Goal: Task Accomplishment & Management: Complete application form

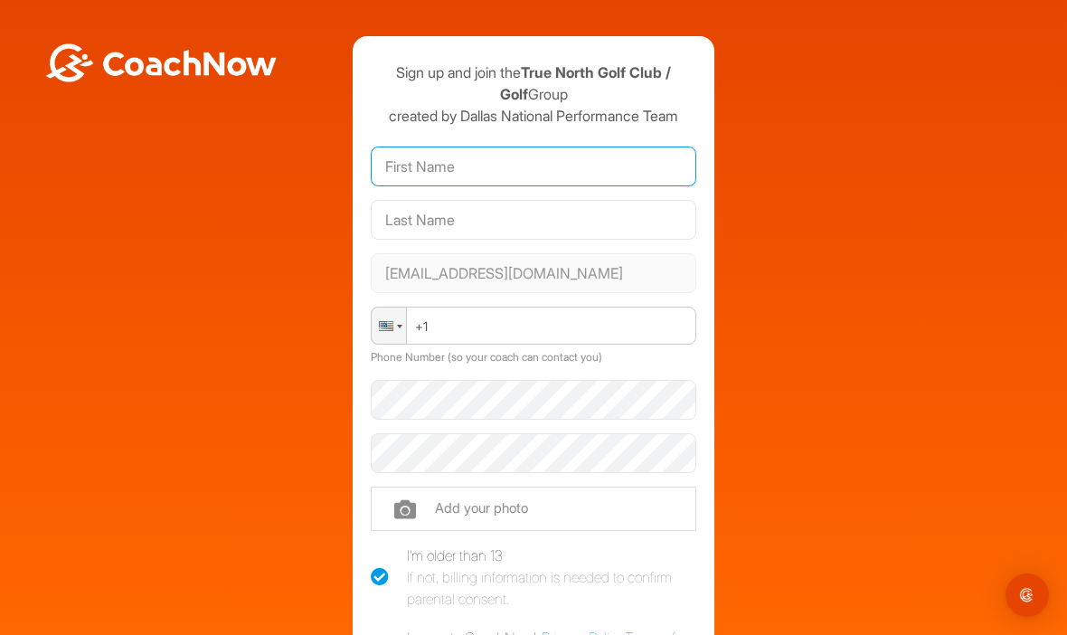
click at [557, 171] on input "text" at bounding box center [534, 167] width 326 height 40
type input "[PERSON_NAME]"
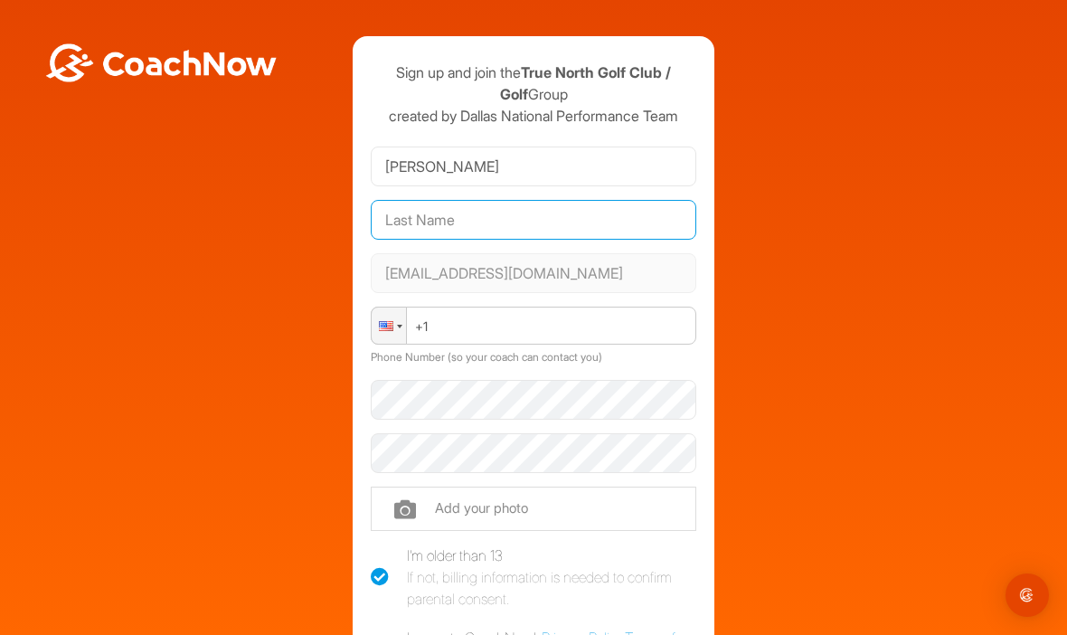
click at [676, 226] on input "text" at bounding box center [534, 220] width 326 height 40
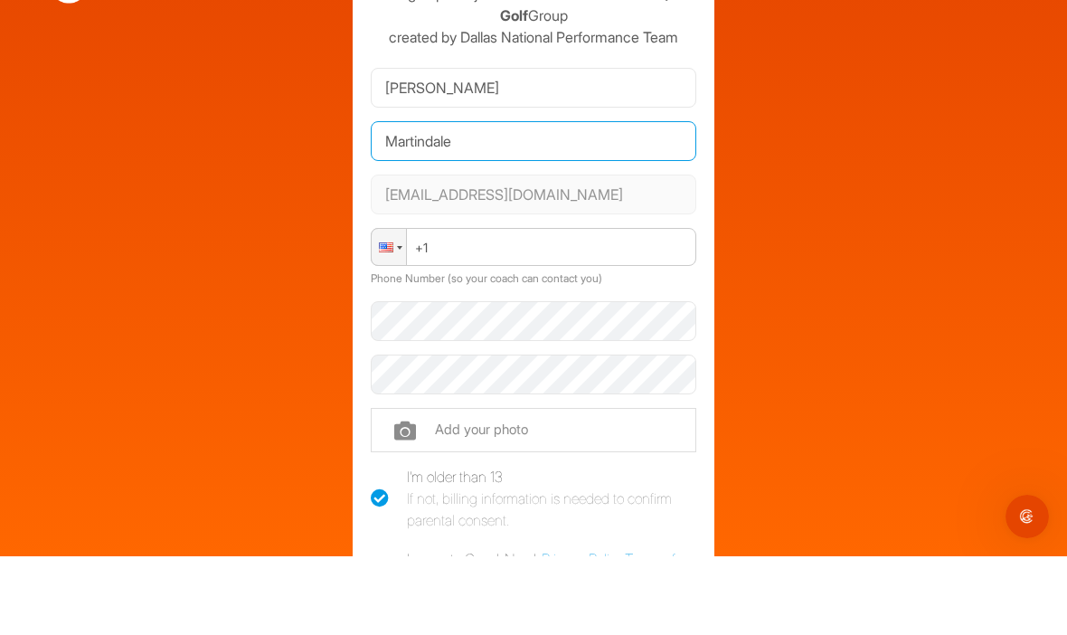
type input "Martindale"
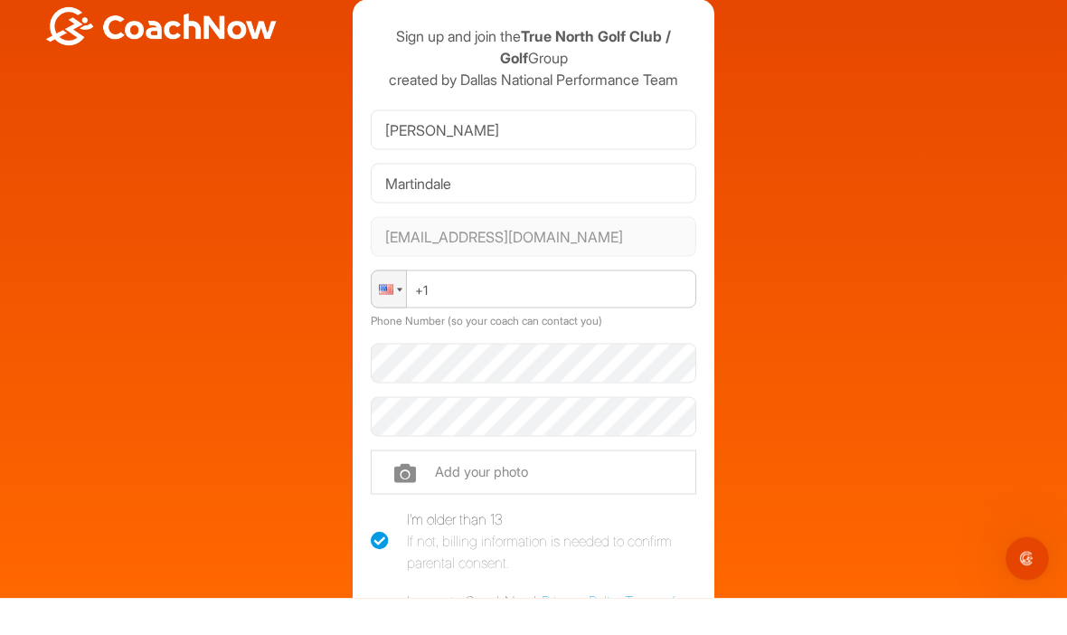
scroll to position [62, 0]
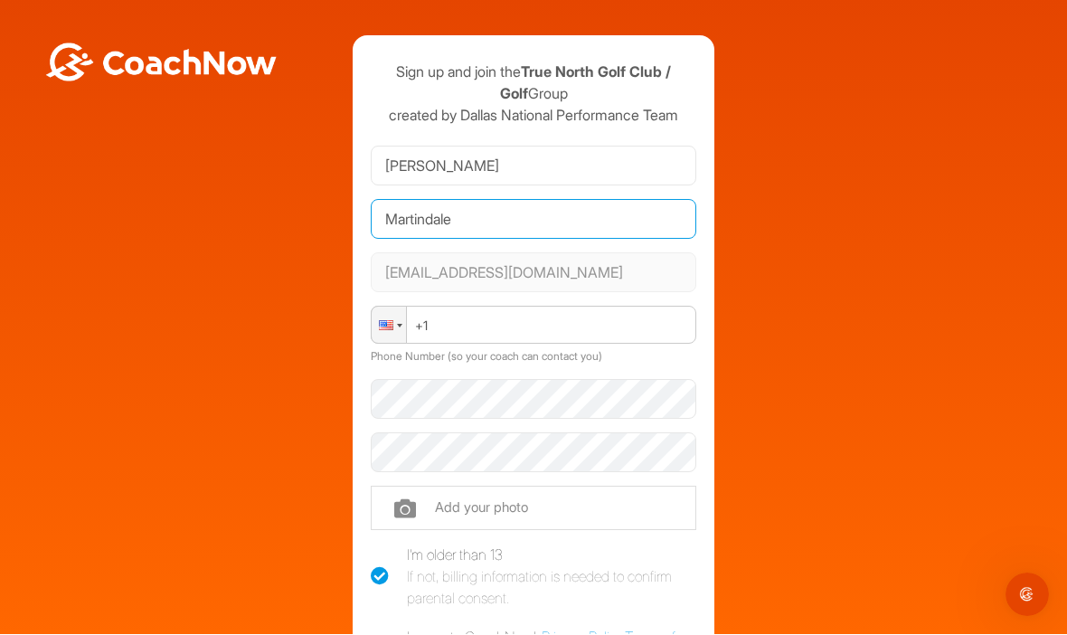
click at [610, 200] on input "Martindale" at bounding box center [534, 220] width 326 height 40
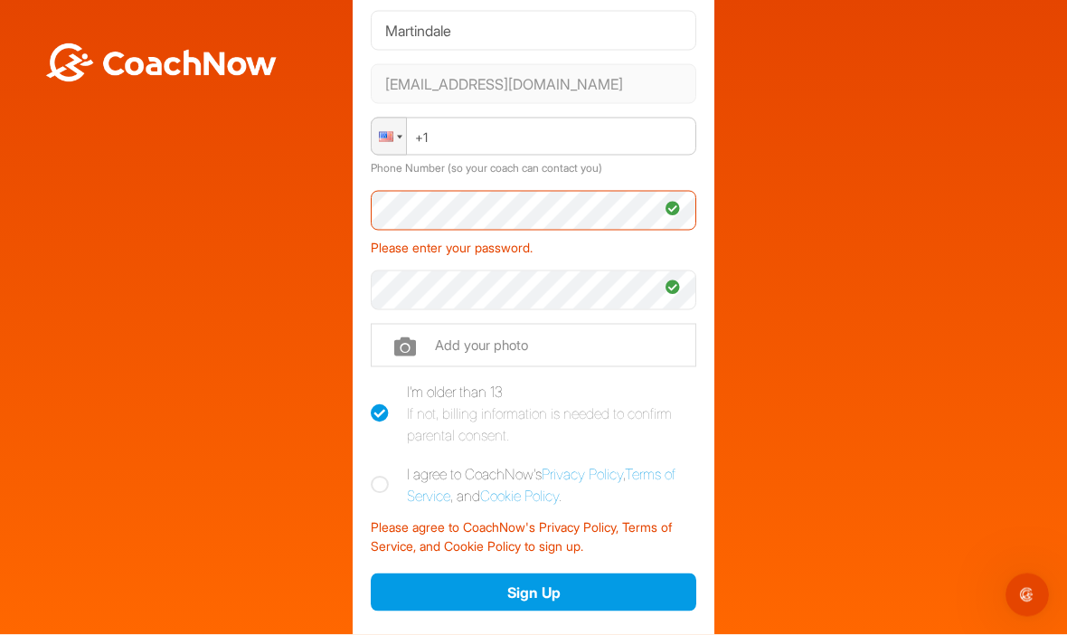
scroll to position [191, 0]
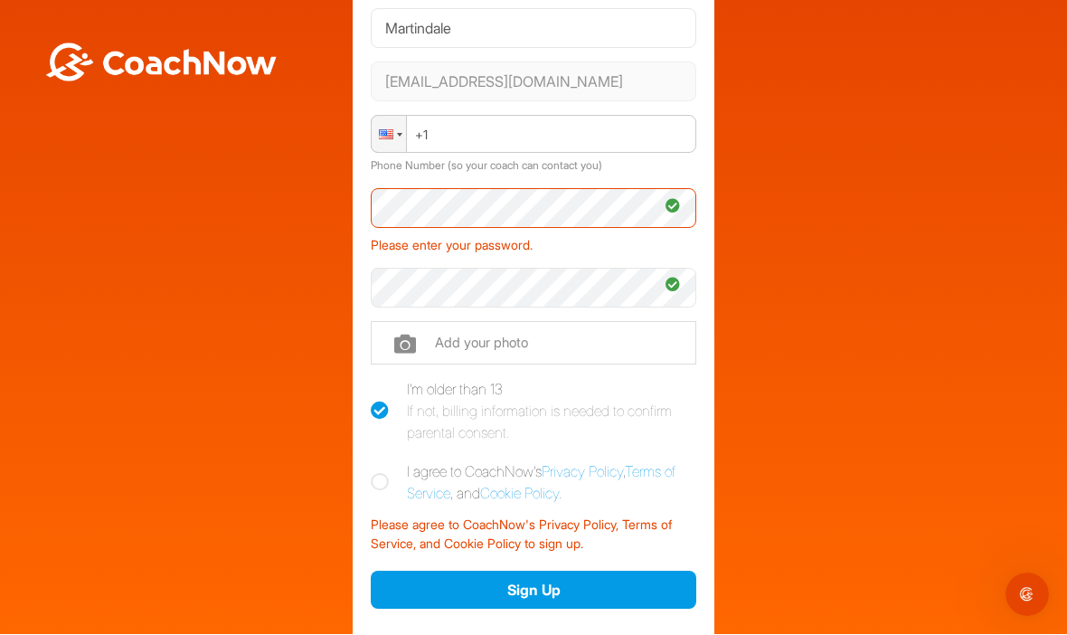
click at [388, 474] on icon at bounding box center [380, 483] width 18 height 18
click at [383, 461] on input "I agree to CoachNow's Privacy Policy , Terms of Service , and Cookie Policy ." at bounding box center [377, 467] width 12 height 12
checkbox input "true"
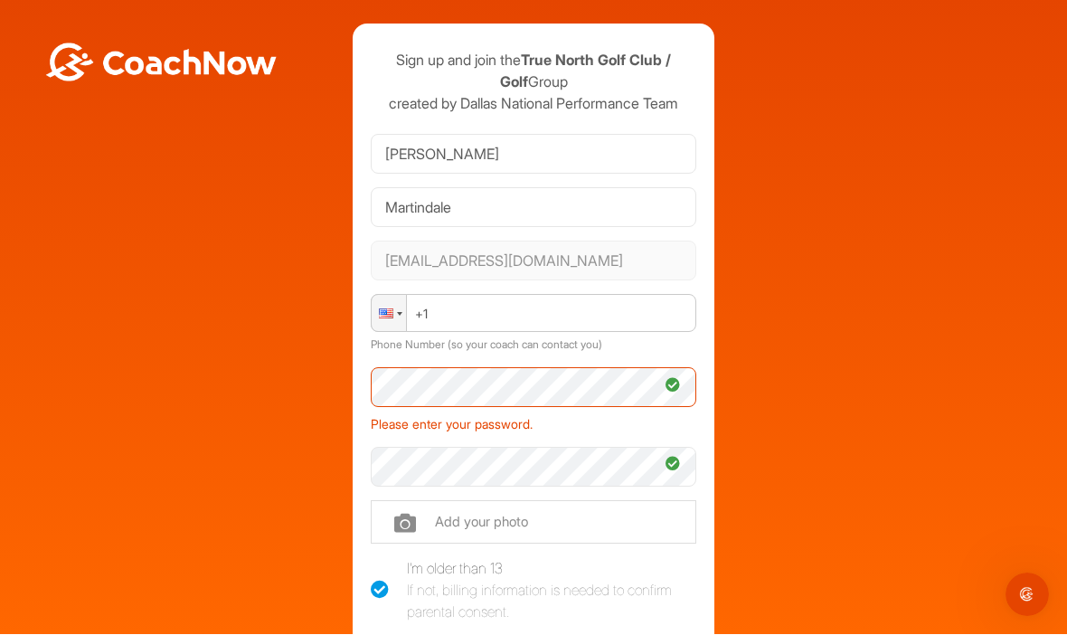
scroll to position [10, 0]
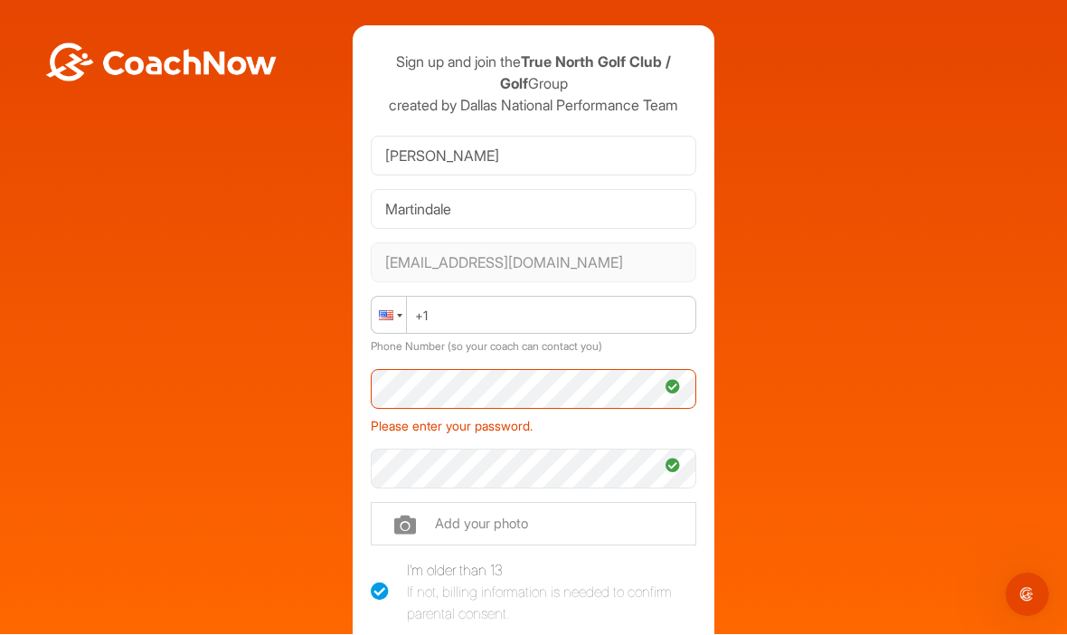
click at [392, 311] on div at bounding box center [386, 316] width 14 height 10
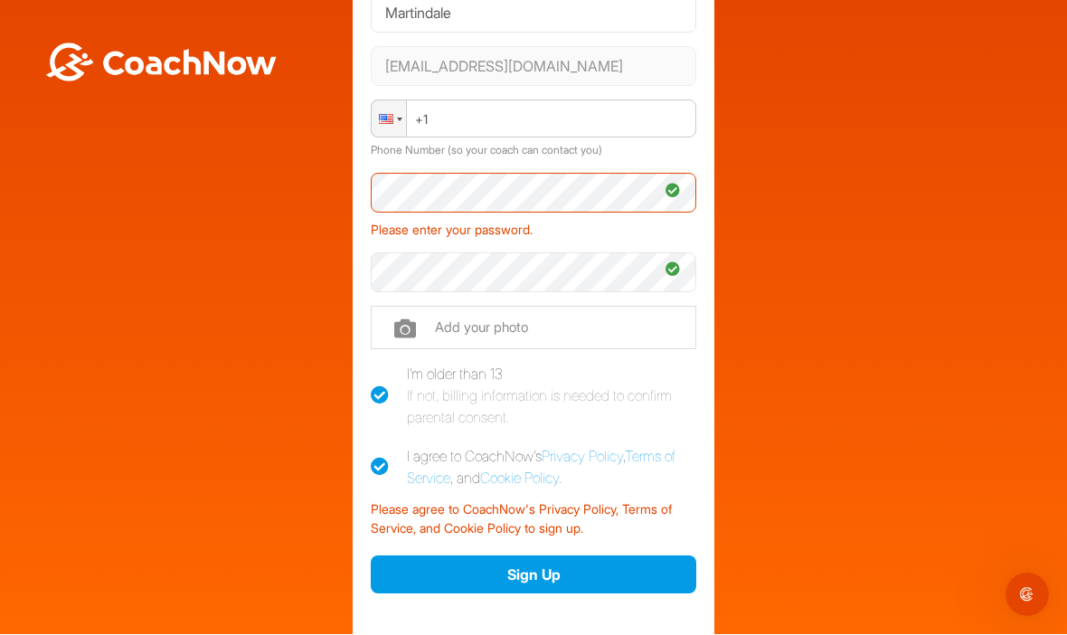
scroll to position [209, 0]
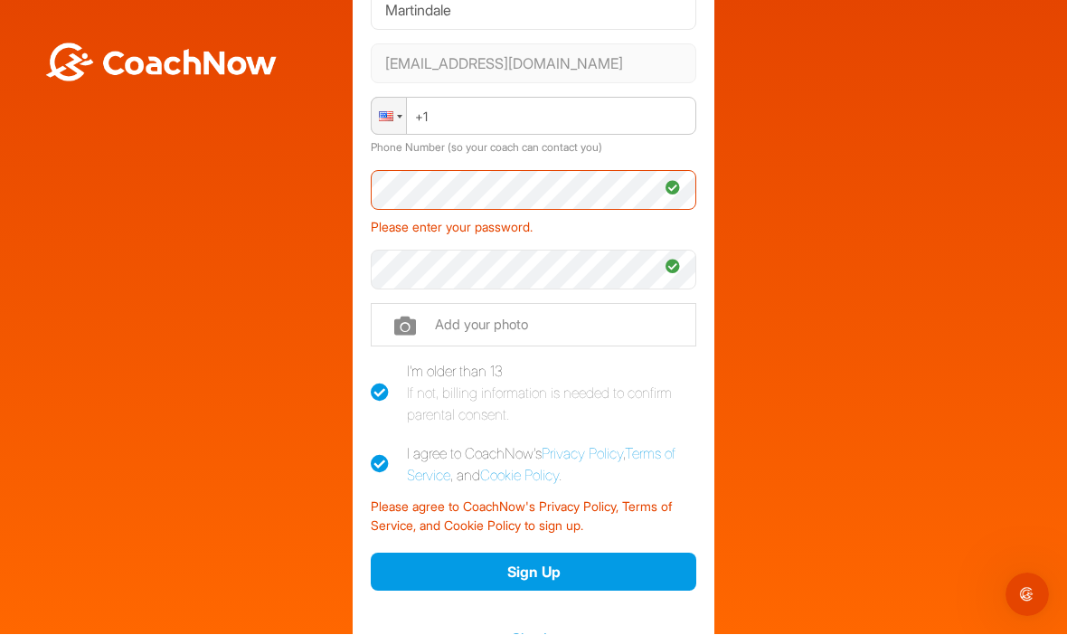
click at [383, 384] on icon at bounding box center [380, 393] width 18 height 18
click at [383, 361] on input "I'm older than 13 If not, billing information is needed to confirm parental con…" at bounding box center [377, 367] width 12 height 12
checkbox input "false"
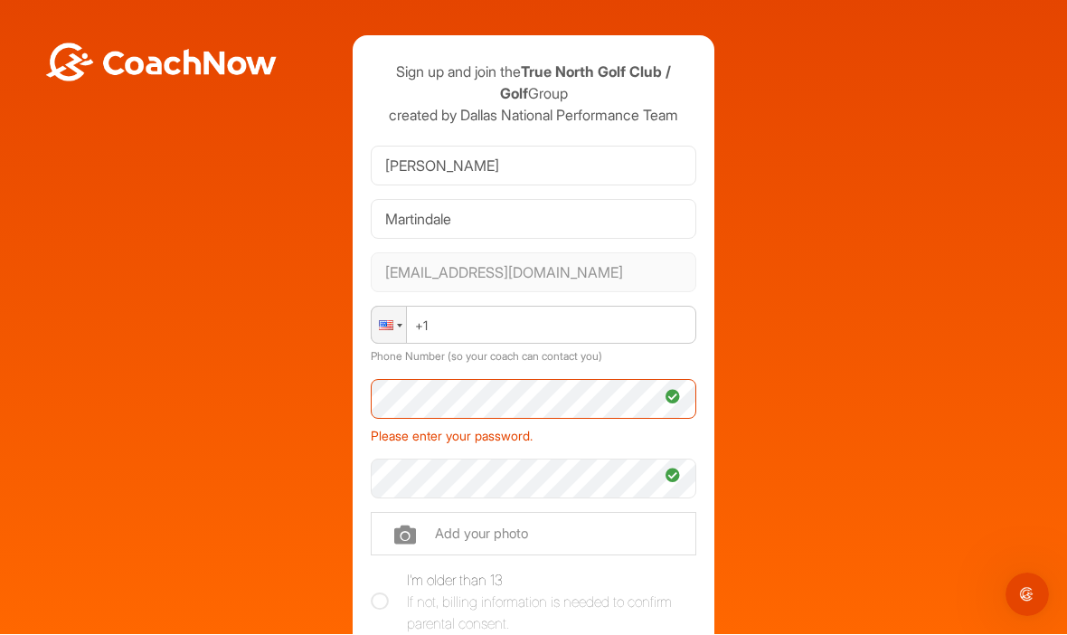
scroll to position [0, 0]
click at [506, 513] on input "file" at bounding box center [534, 534] width 326 height 43
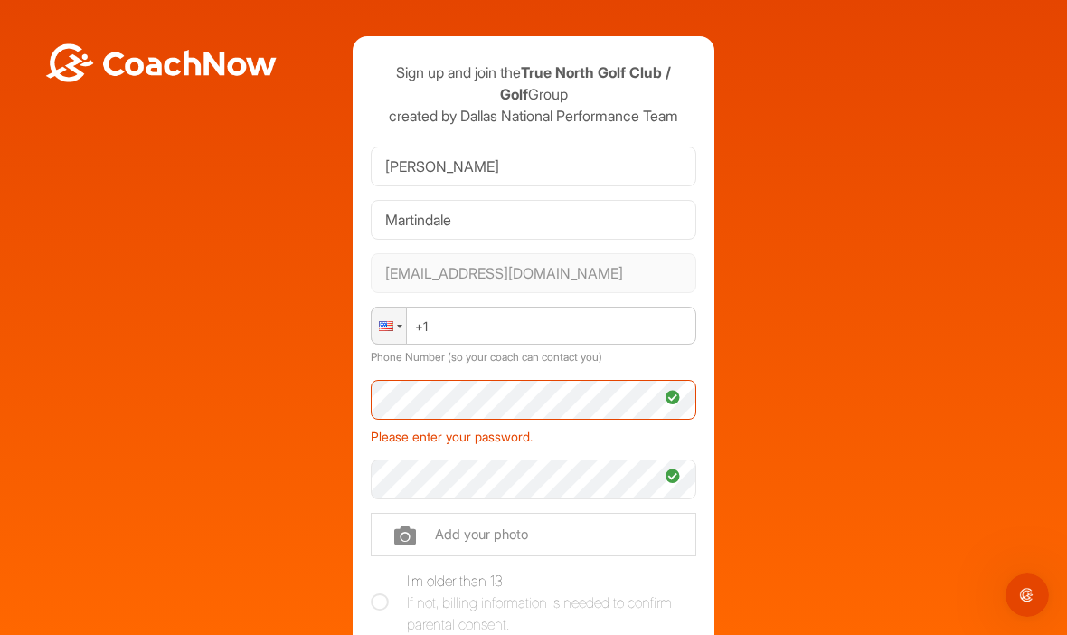
click at [534, 513] on input "file" at bounding box center [534, 534] width 326 height 43
type input "C:\fakepath\IMG_0091.jpeg"
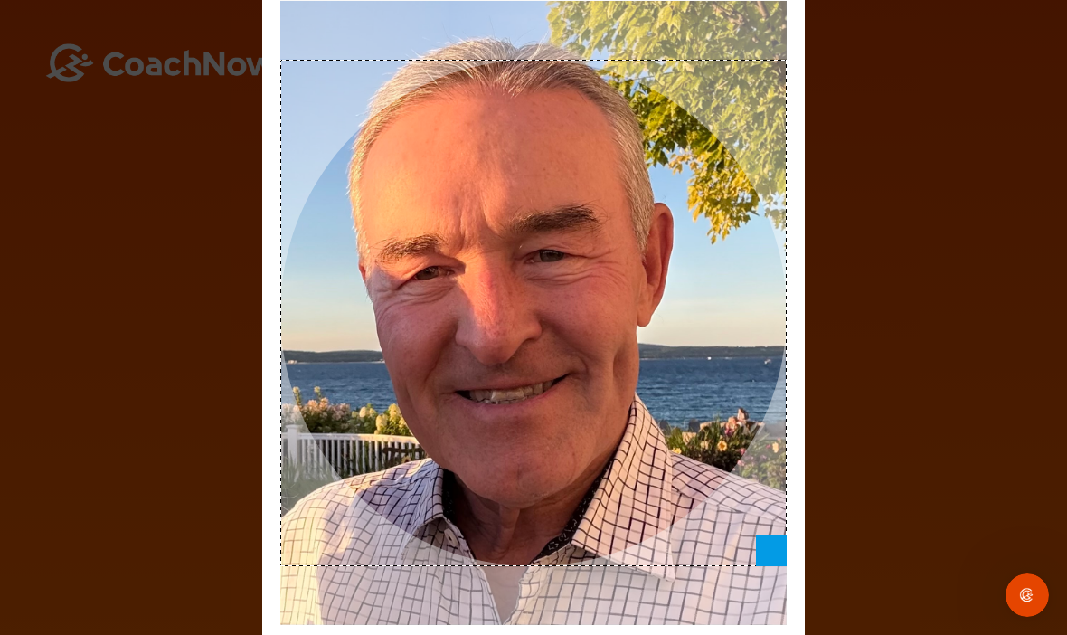
click at [939, 186] on div "Adjust Your Picture ✕ Set Picture Cancel" at bounding box center [533, 317] width 1067 height 635
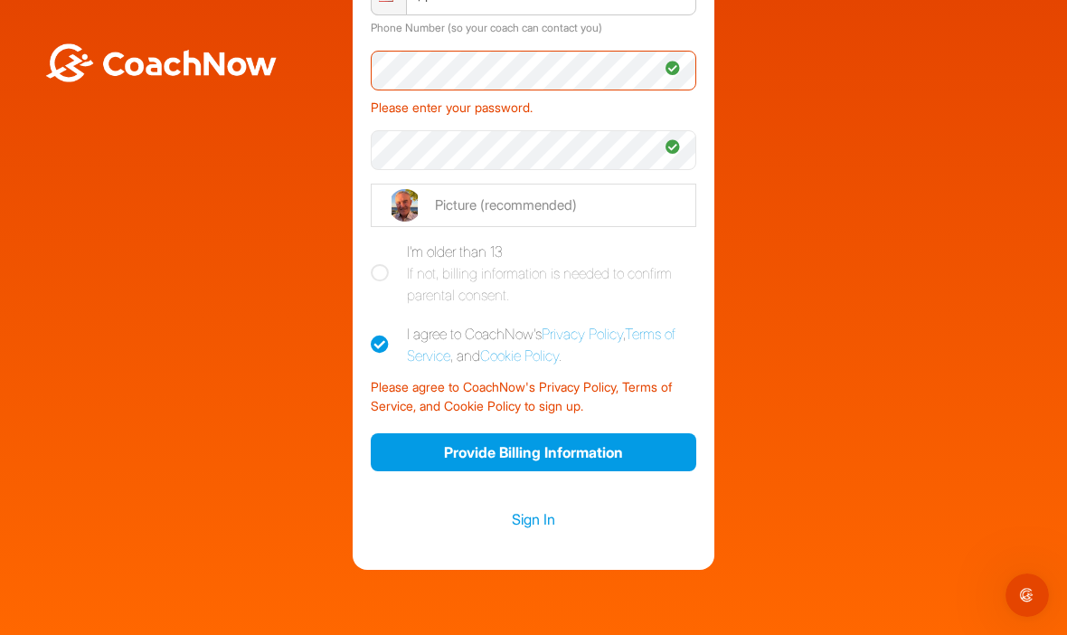
scroll to position [328, 0]
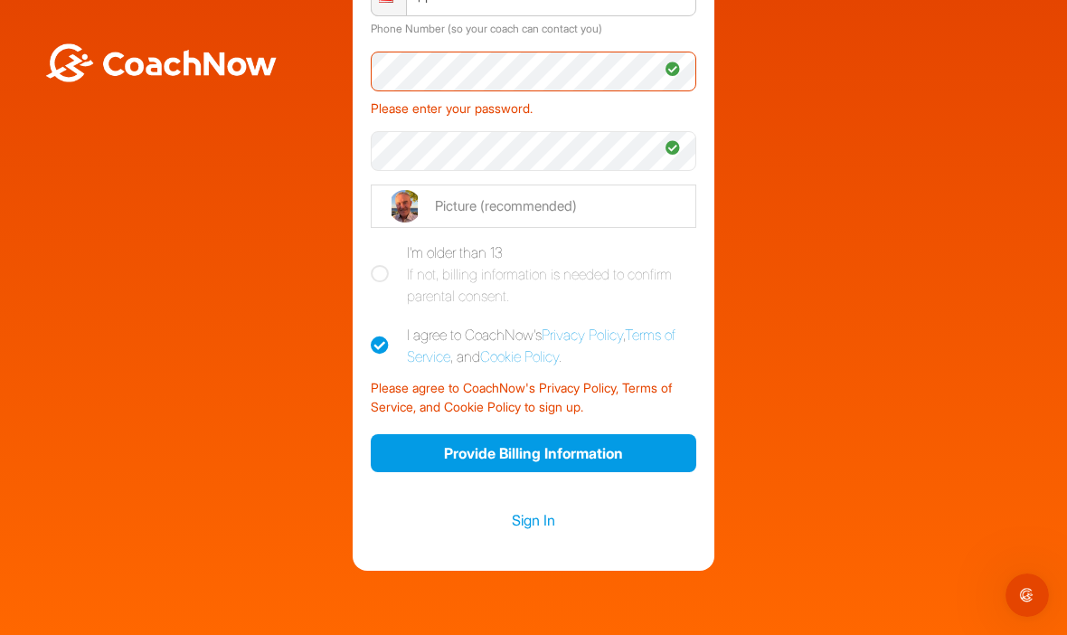
click at [597, 434] on button "Provide Billing Information" at bounding box center [534, 453] width 326 height 39
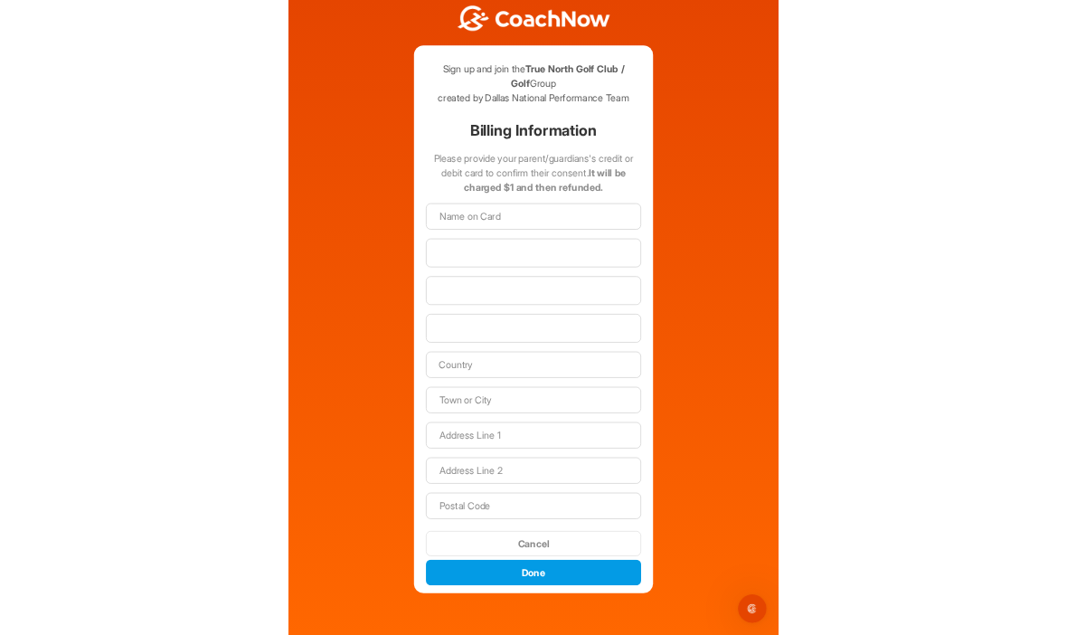
scroll to position [62, 0]
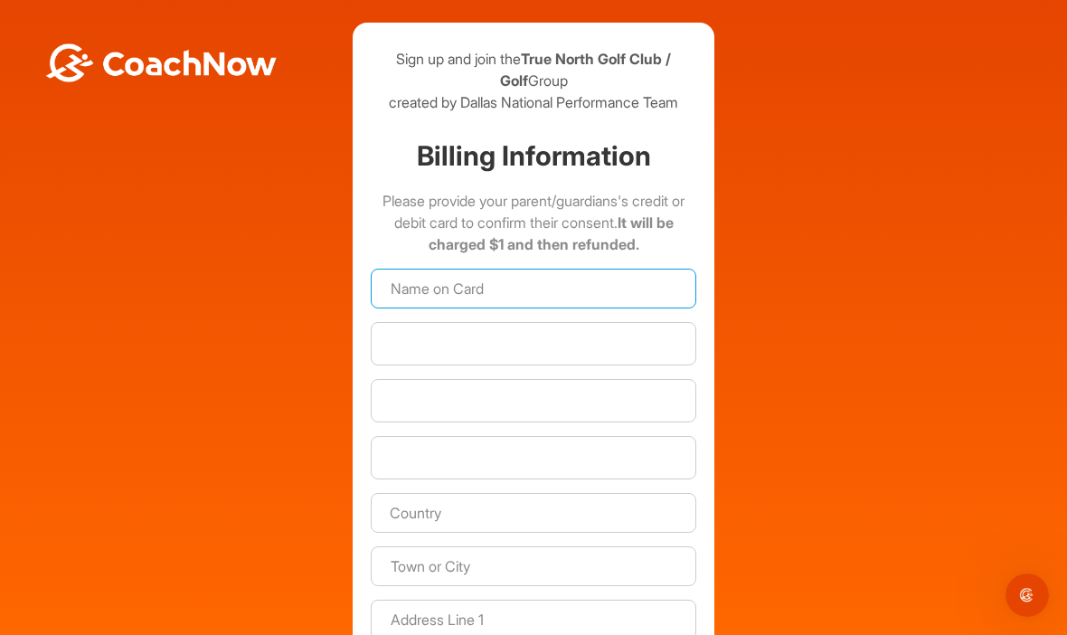
click at [565, 269] on input at bounding box center [534, 289] width 326 height 40
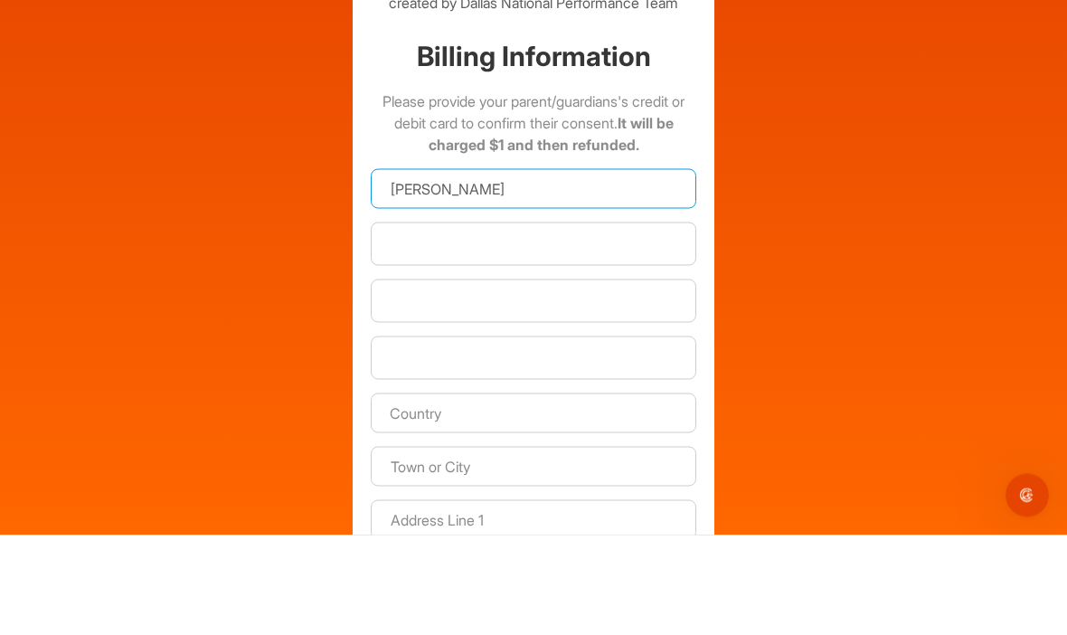
type input "[PERSON_NAME]"
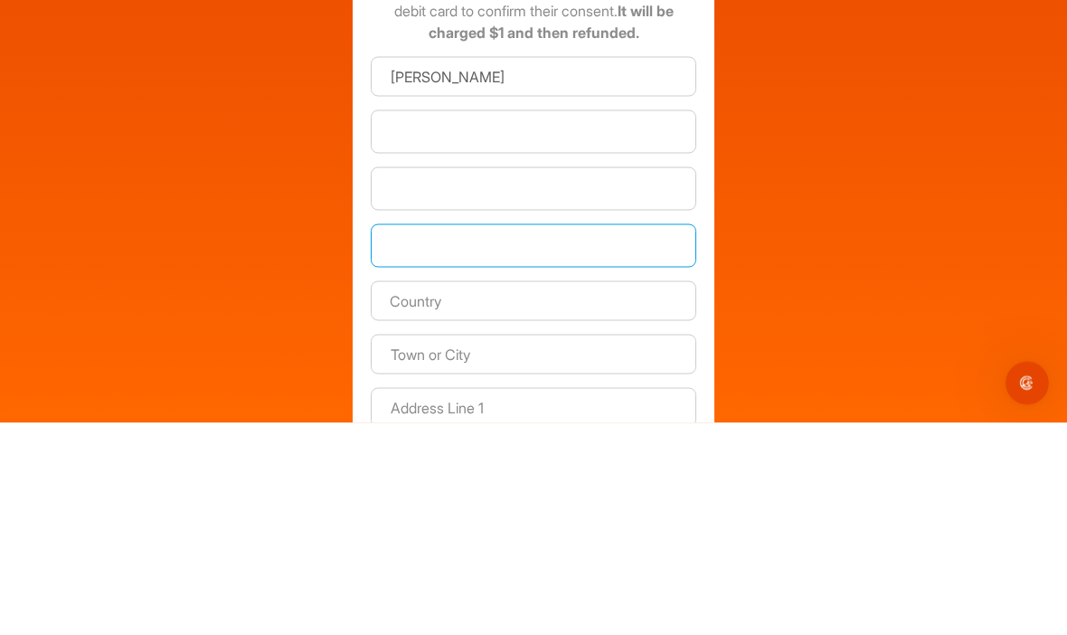
click at [607, 493] on input "text" at bounding box center [534, 513] width 326 height 40
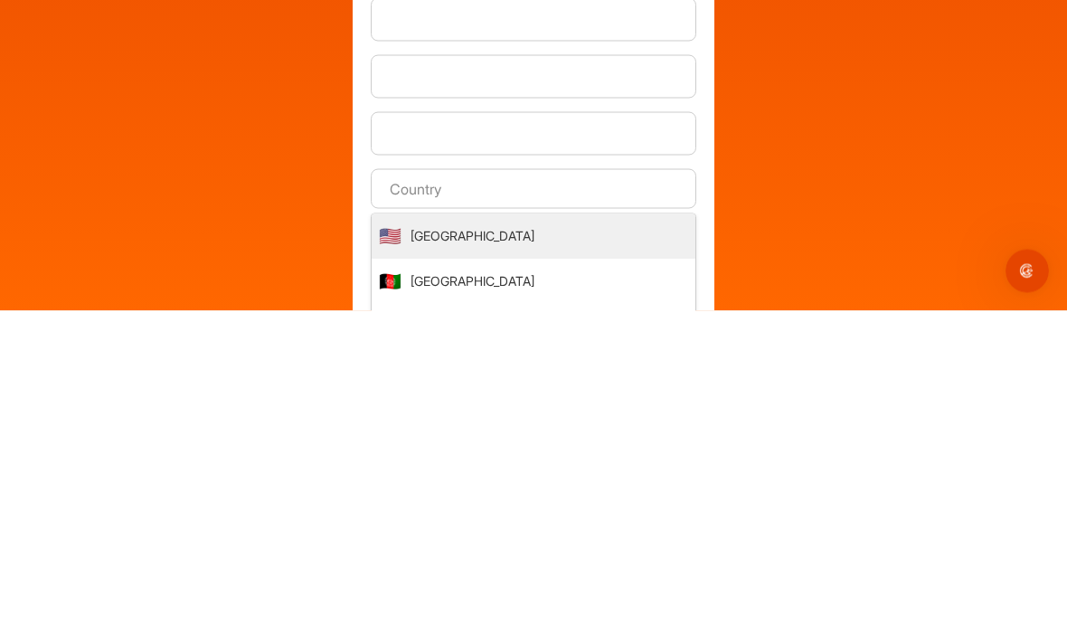
click at [510, 538] on li "🇺🇸 United States" at bounding box center [534, 560] width 324 height 45
type input "United States"
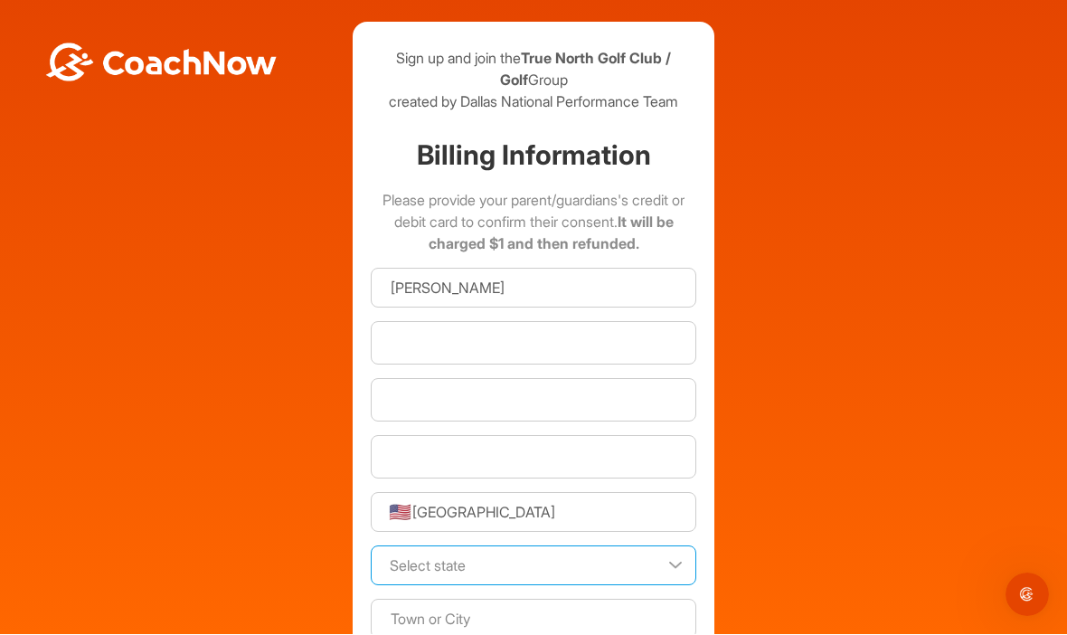
click at [676, 546] on select "Select state Alabama Alaska American Samoa Arizona Arkansas California Colorado…" at bounding box center [534, 566] width 326 height 40
select select "MI"
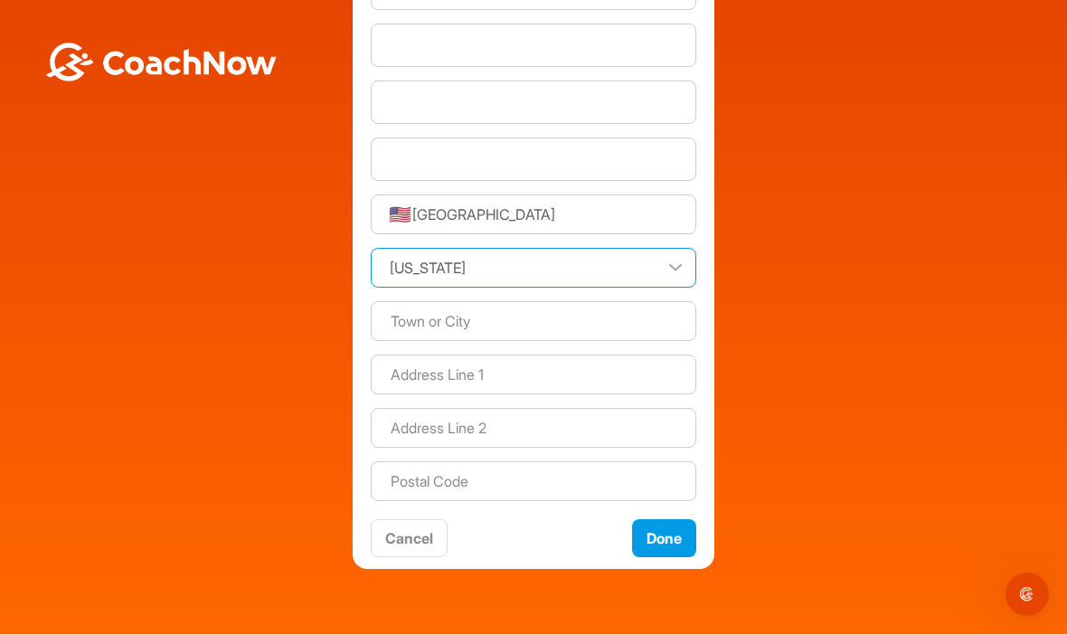
scroll to position [310, 0]
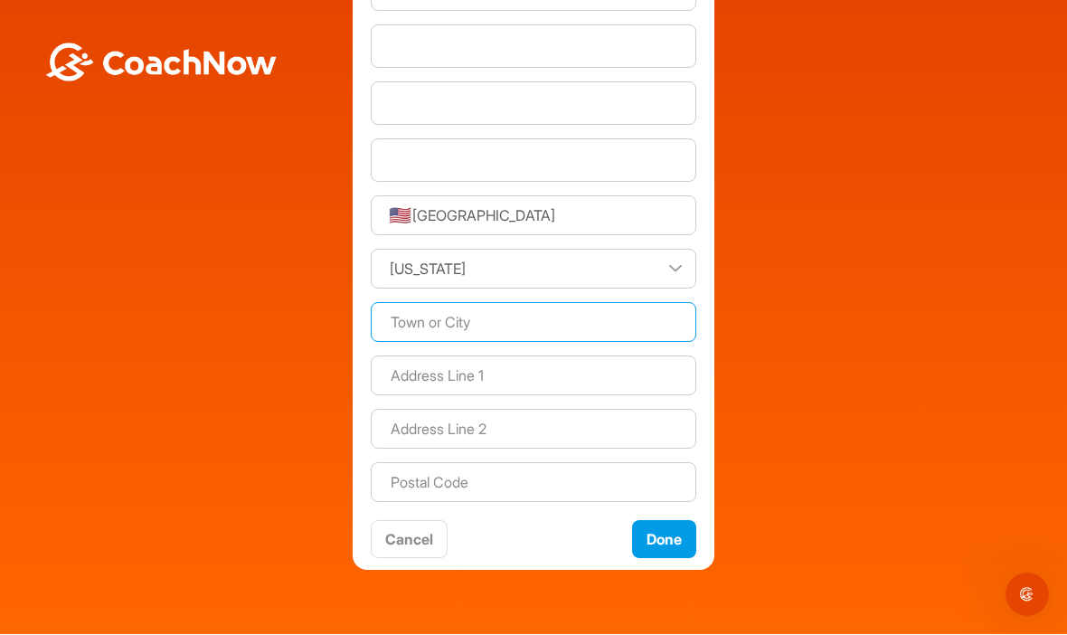
click at [600, 303] on input at bounding box center [534, 323] width 326 height 40
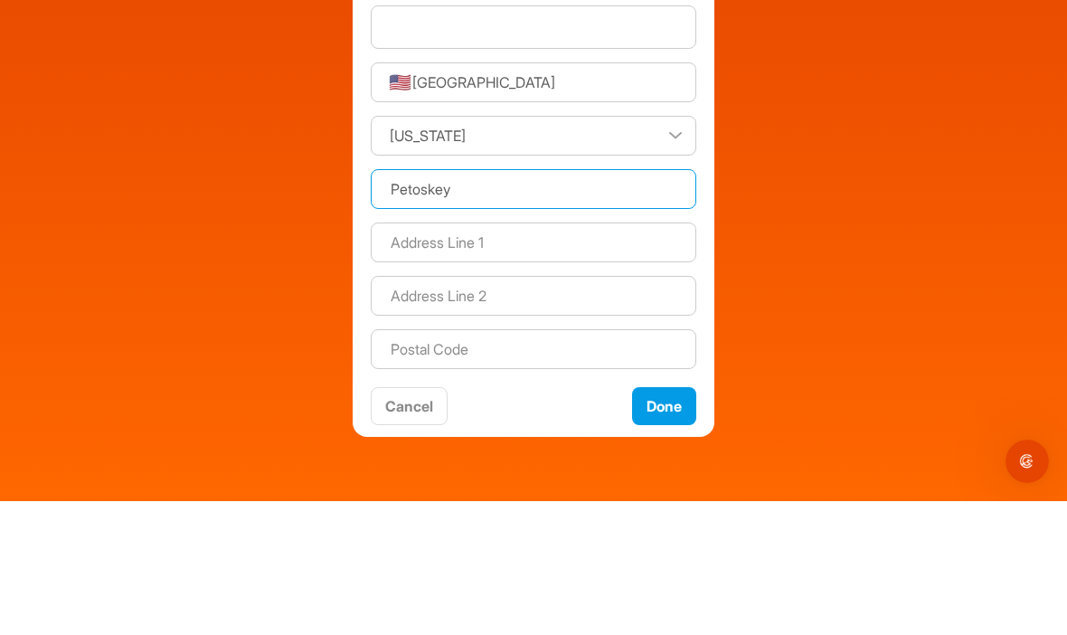
type input "Petoskey"
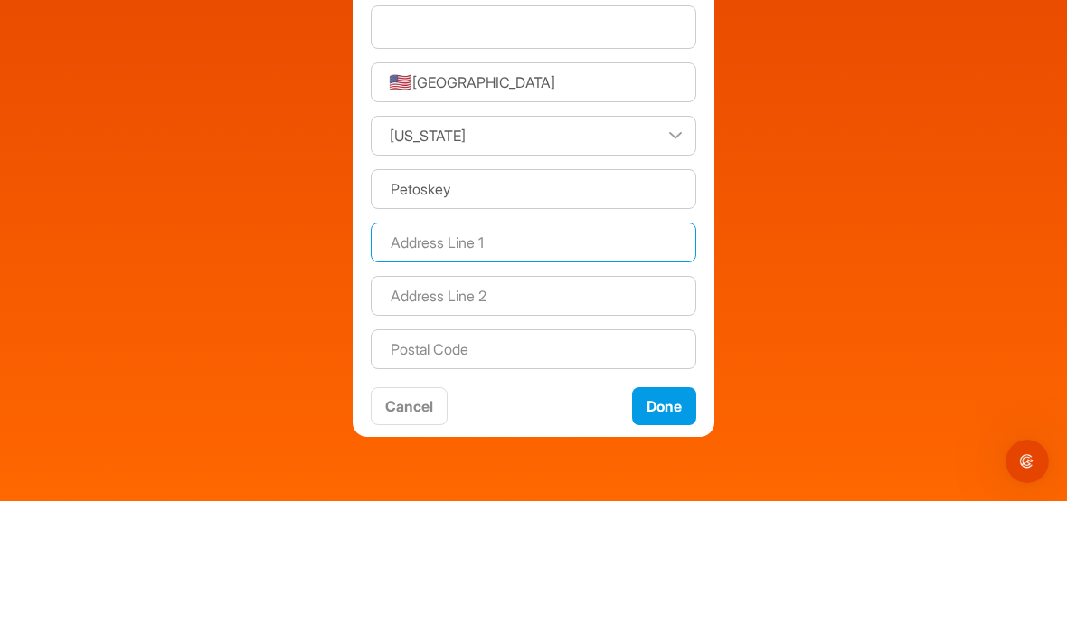
click at [580, 356] on input at bounding box center [534, 376] width 326 height 40
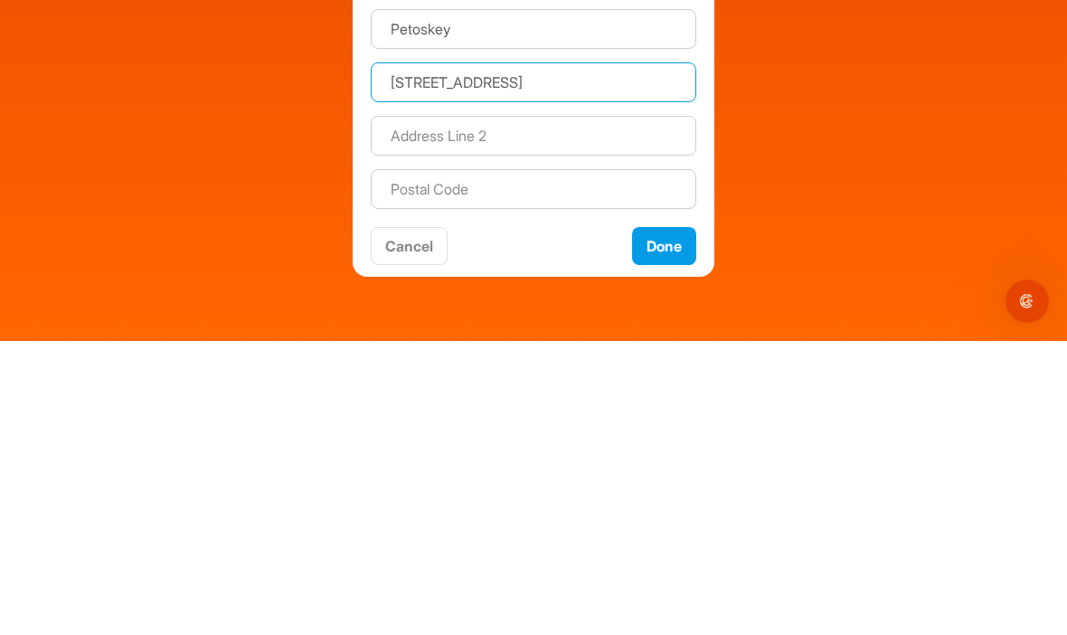
type input "3936 Lake Grove Rd."
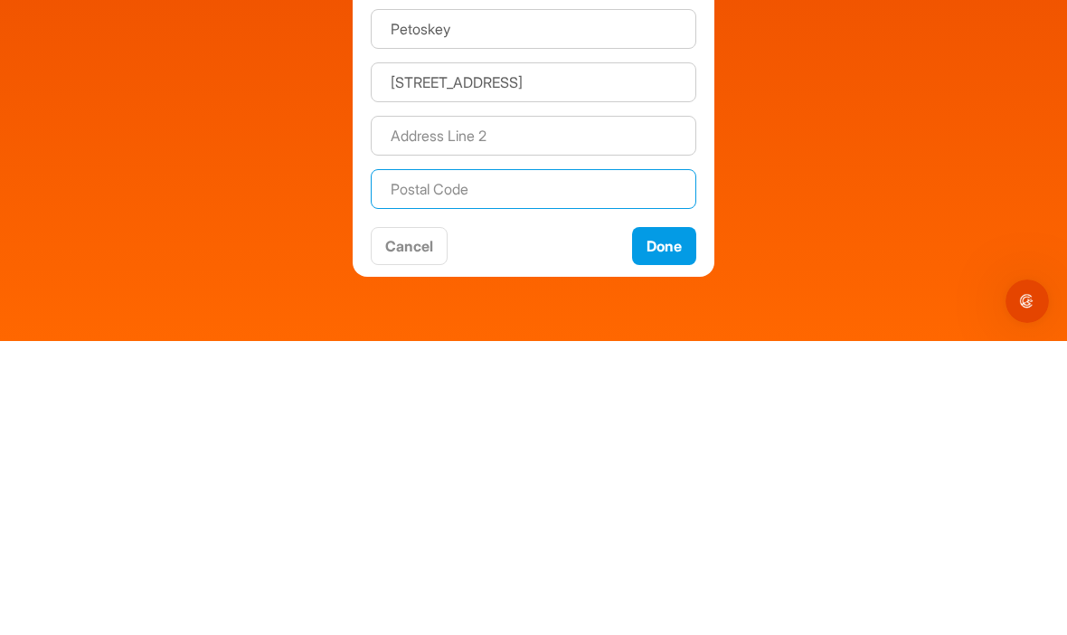
click at [564, 463] on input at bounding box center [534, 483] width 326 height 40
type input "49770"
click at [676, 521] on button "Done" at bounding box center [664, 540] width 64 height 39
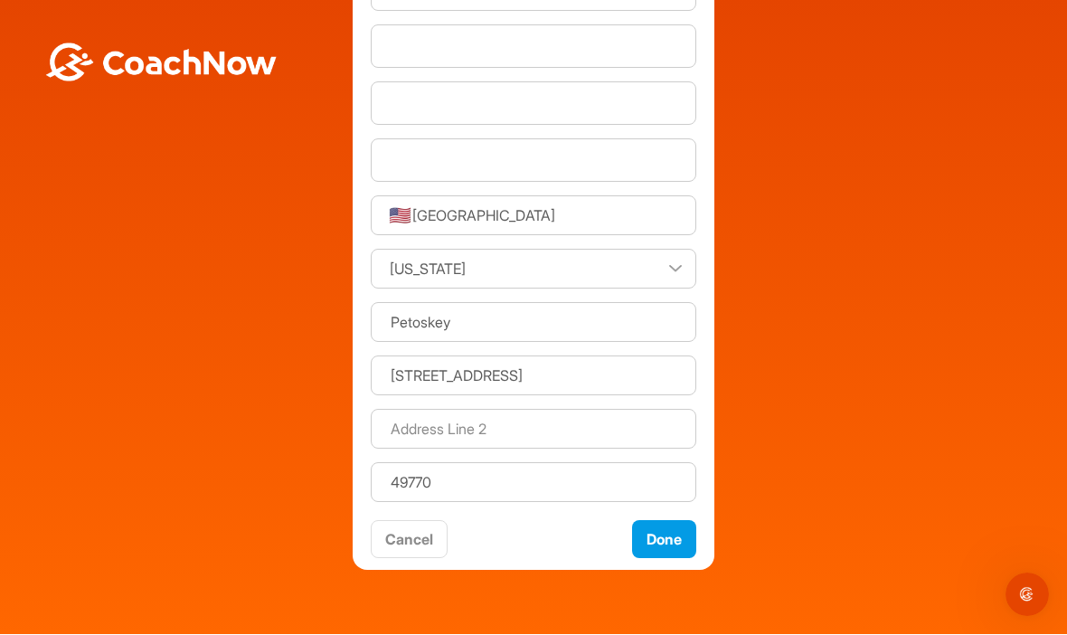
scroll to position [258, 0]
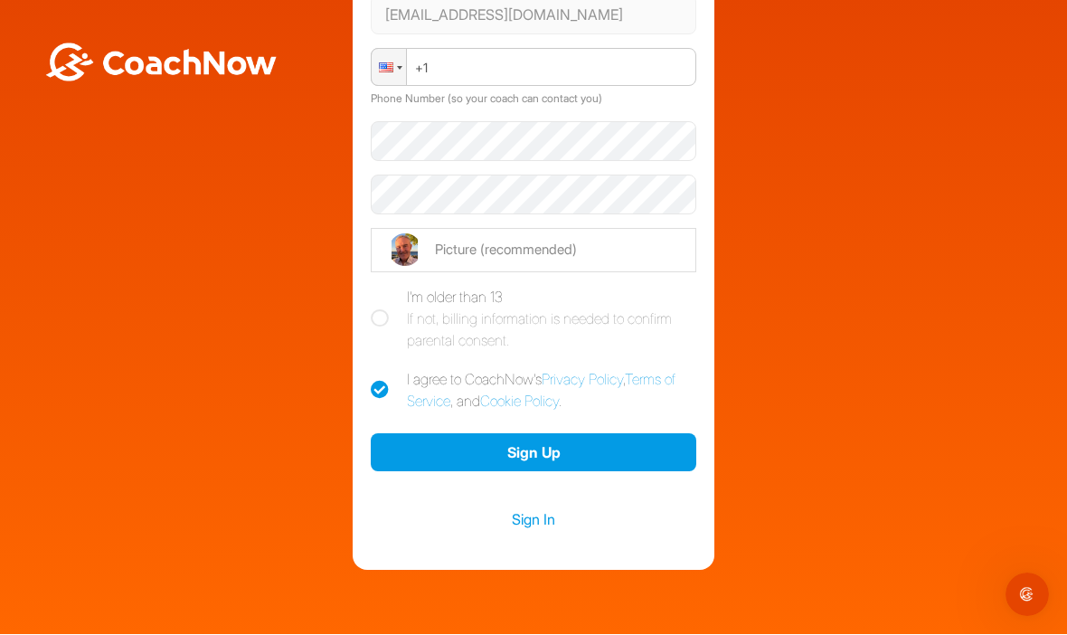
click at [572, 434] on button "Sign Up" at bounding box center [534, 453] width 326 height 39
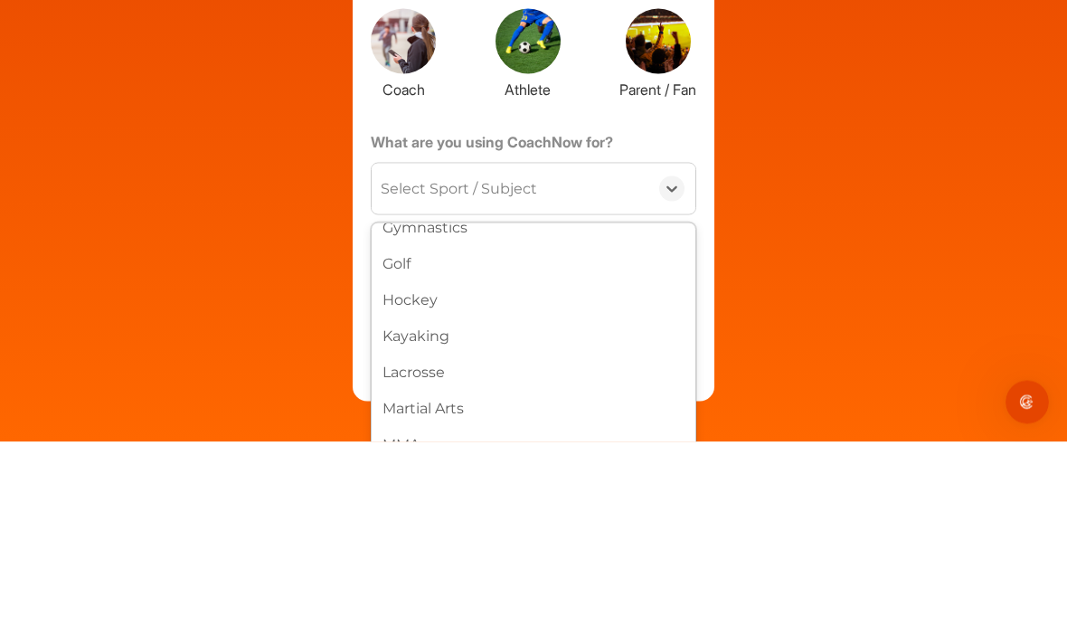
scroll to position [449, 0]
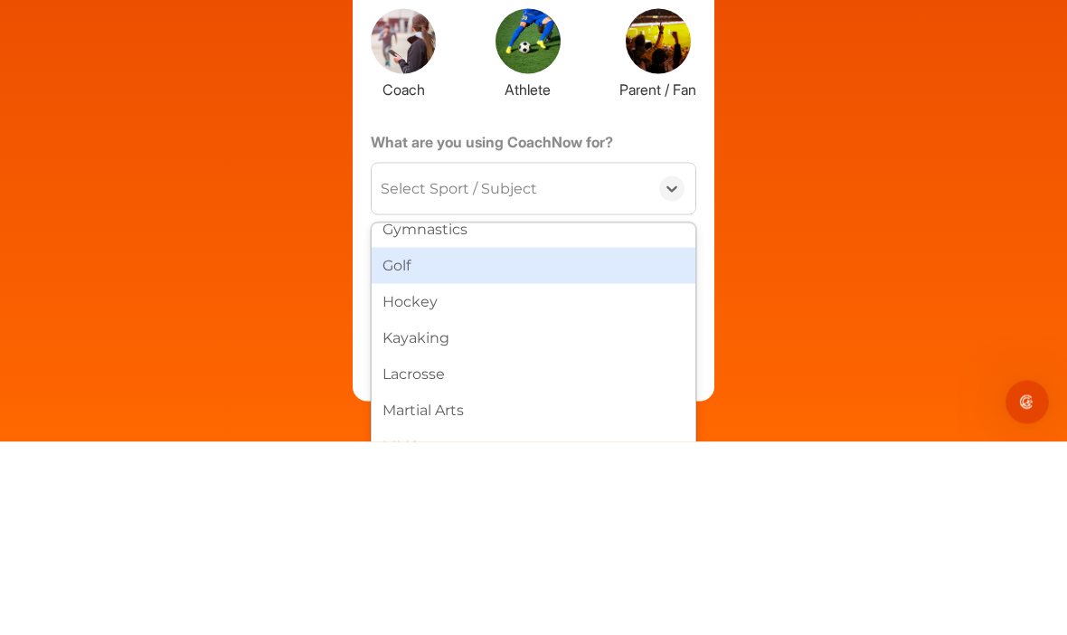
click at [407, 440] on div "Golf" at bounding box center [534, 458] width 324 height 36
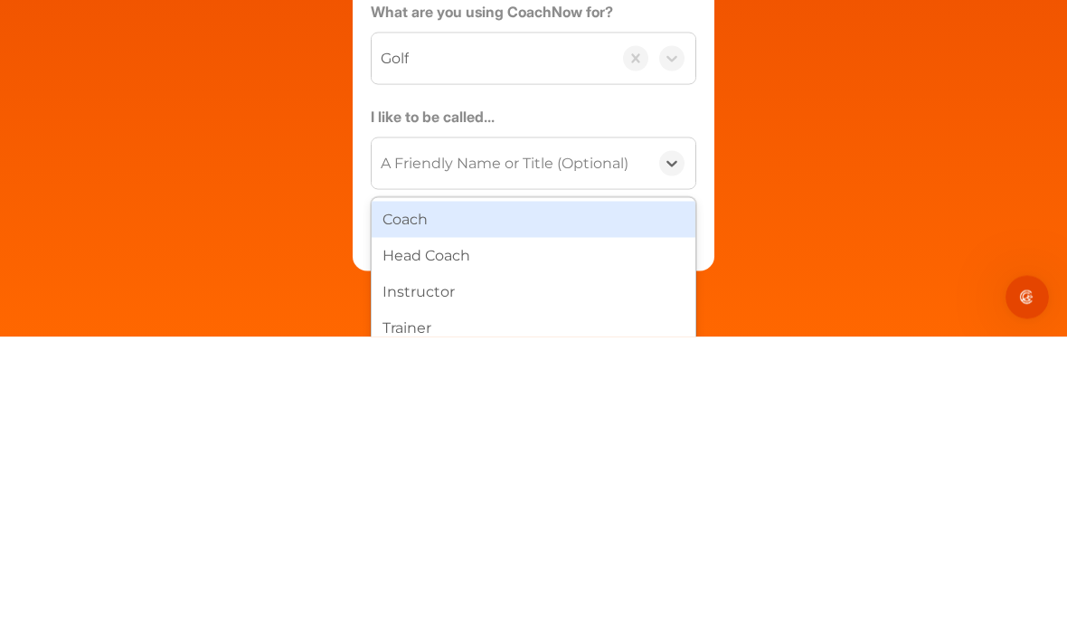
scroll to position [106, 0]
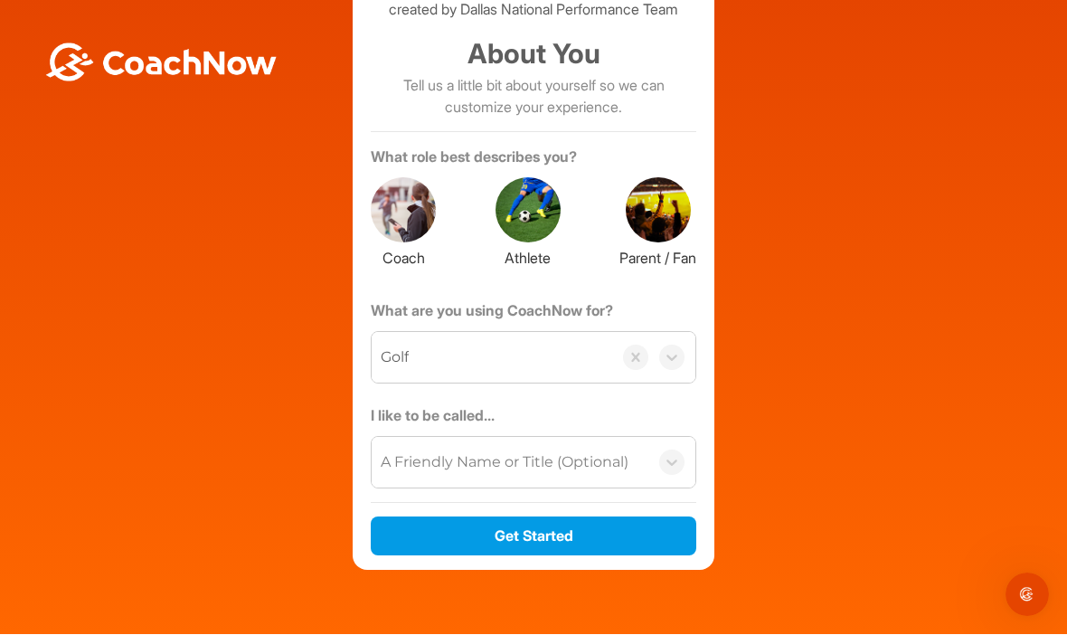
click at [846, 445] on div "Sign up and join the True North Golf Club / Golf Group created by Dallas Nation…" at bounding box center [533, 250] width 1049 height 640
click at [545, 178] on div at bounding box center [528, 210] width 65 height 65
click at [571, 517] on button "Get Started" at bounding box center [534, 536] width 326 height 39
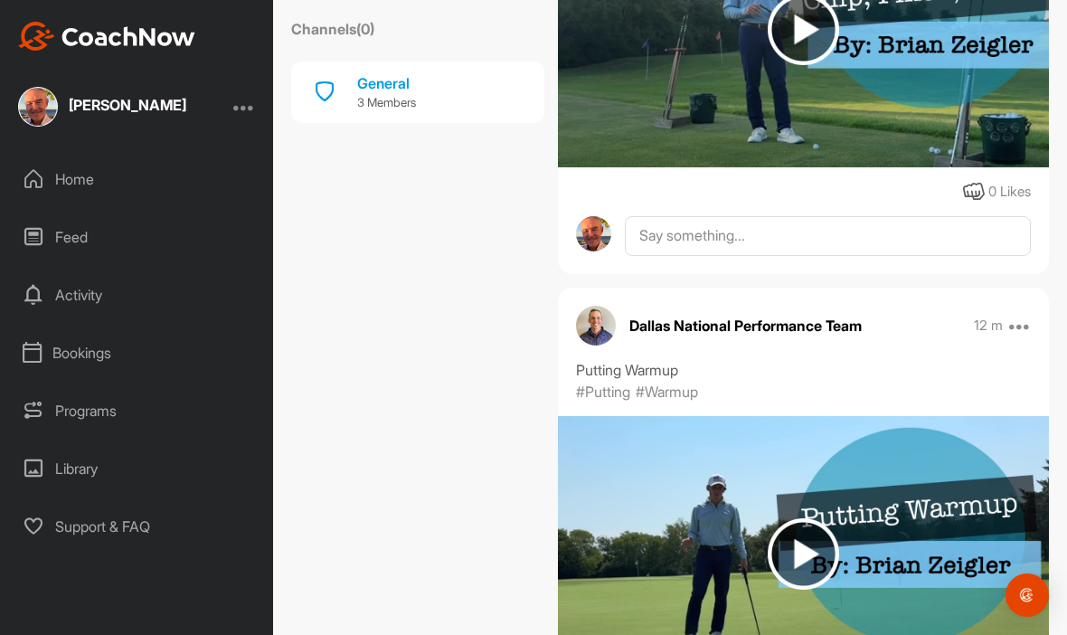
scroll to position [3233, 0]
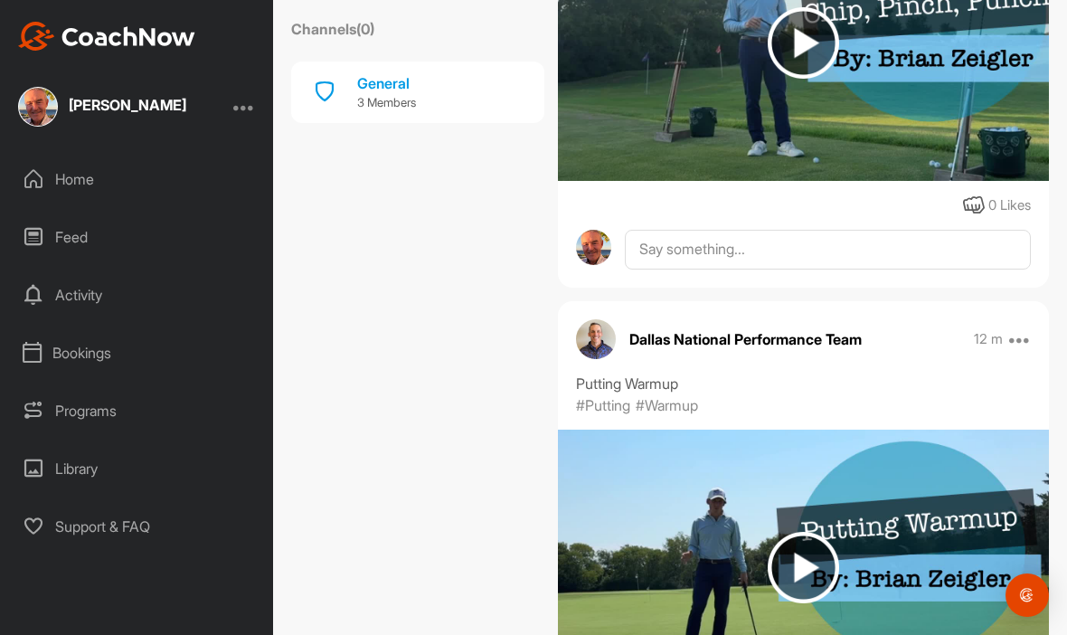
click at [406, 87] on div "General" at bounding box center [386, 83] width 59 height 22
click at [400, 100] on p "3 Members" at bounding box center [386, 103] width 59 height 18
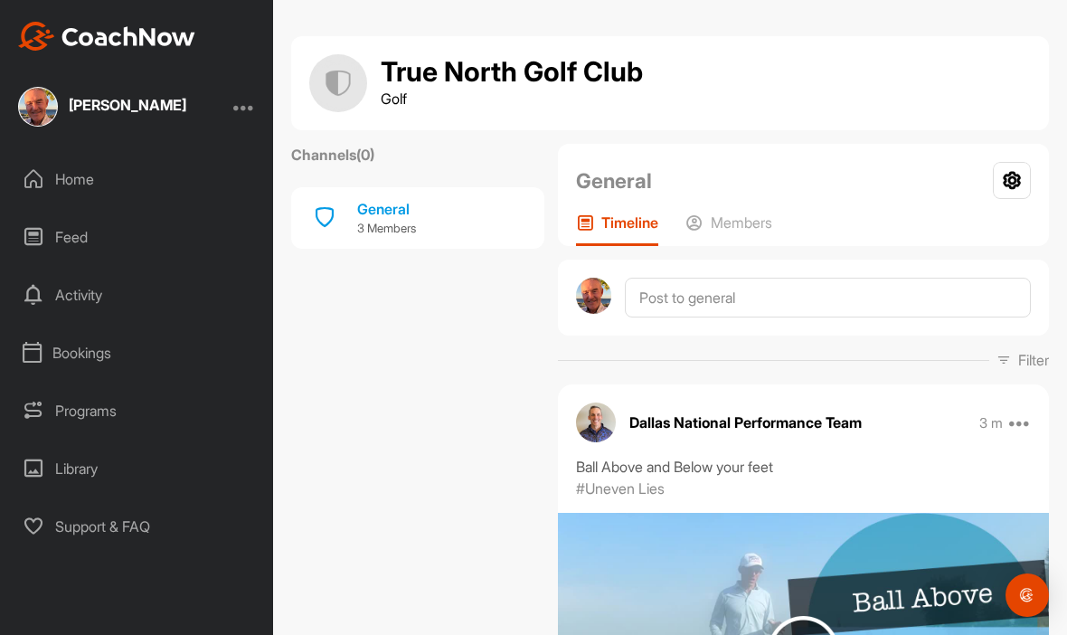
click at [739, 216] on p "Members" at bounding box center [741, 222] width 61 height 18
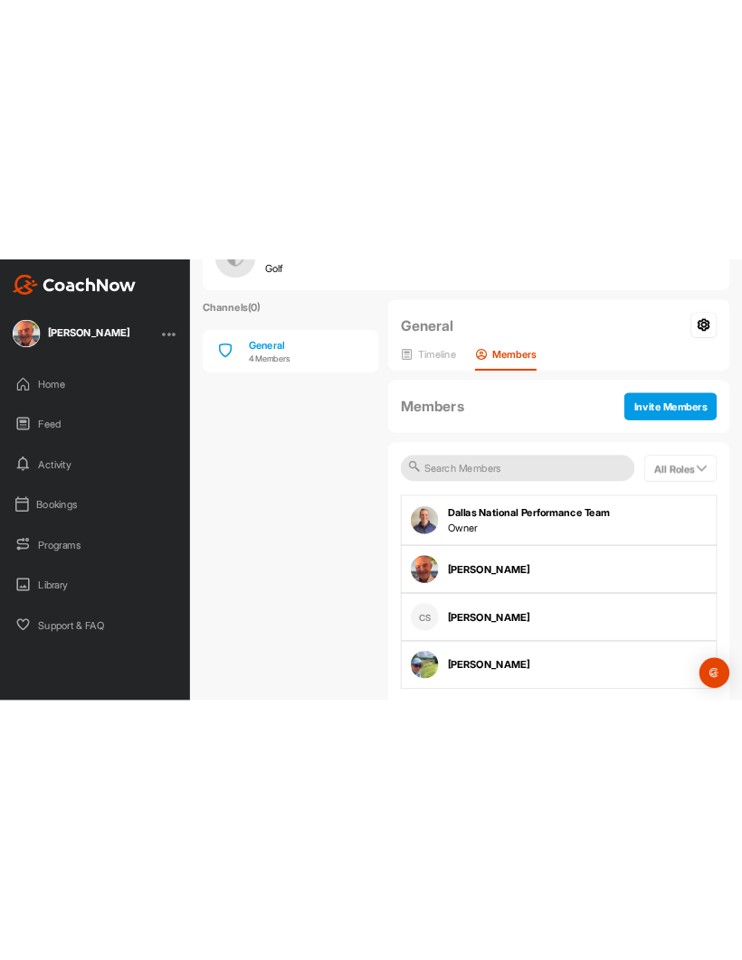
scroll to position [84, 0]
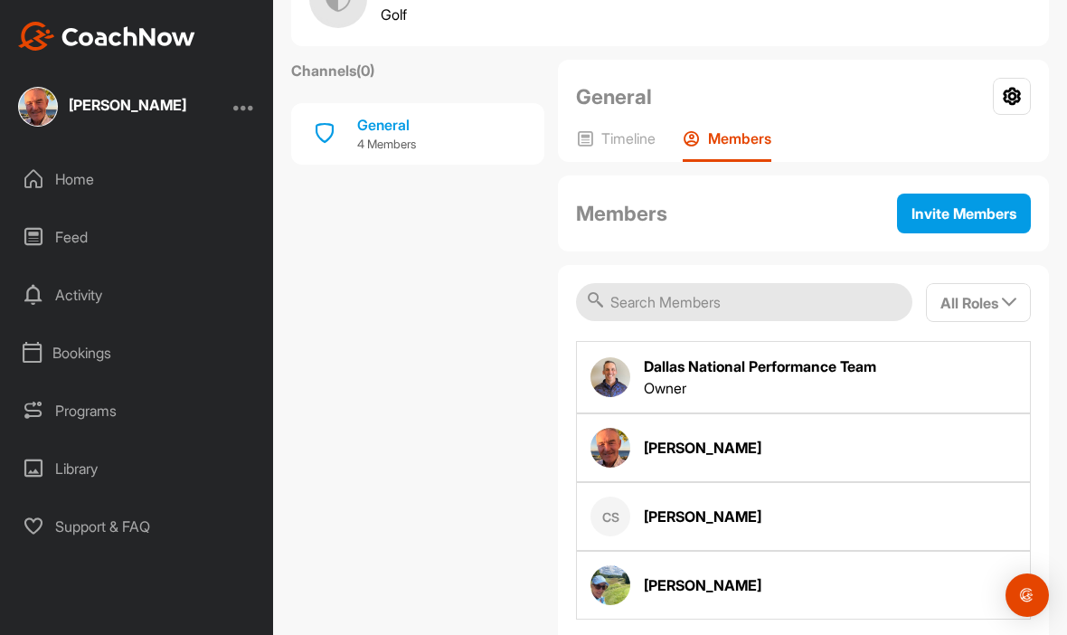
click at [624, 147] on p "Timeline" at bounding box center [628, 138] width 54 height 18
